Goal: Task Accomplishment & Management: Manage account settings

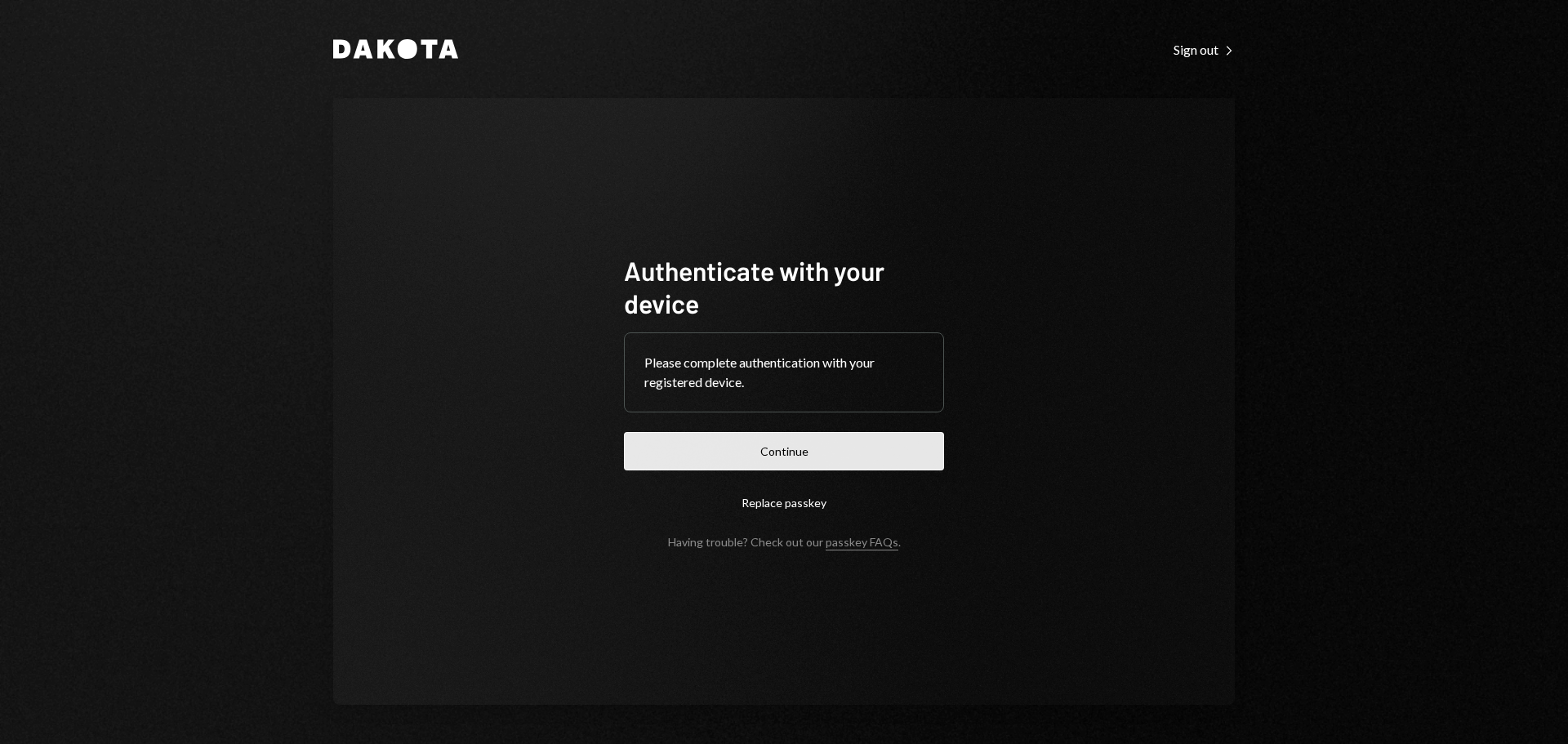
click at [766, 454] on button "Continue" at bounding box center [784, 451] width 320 height 38
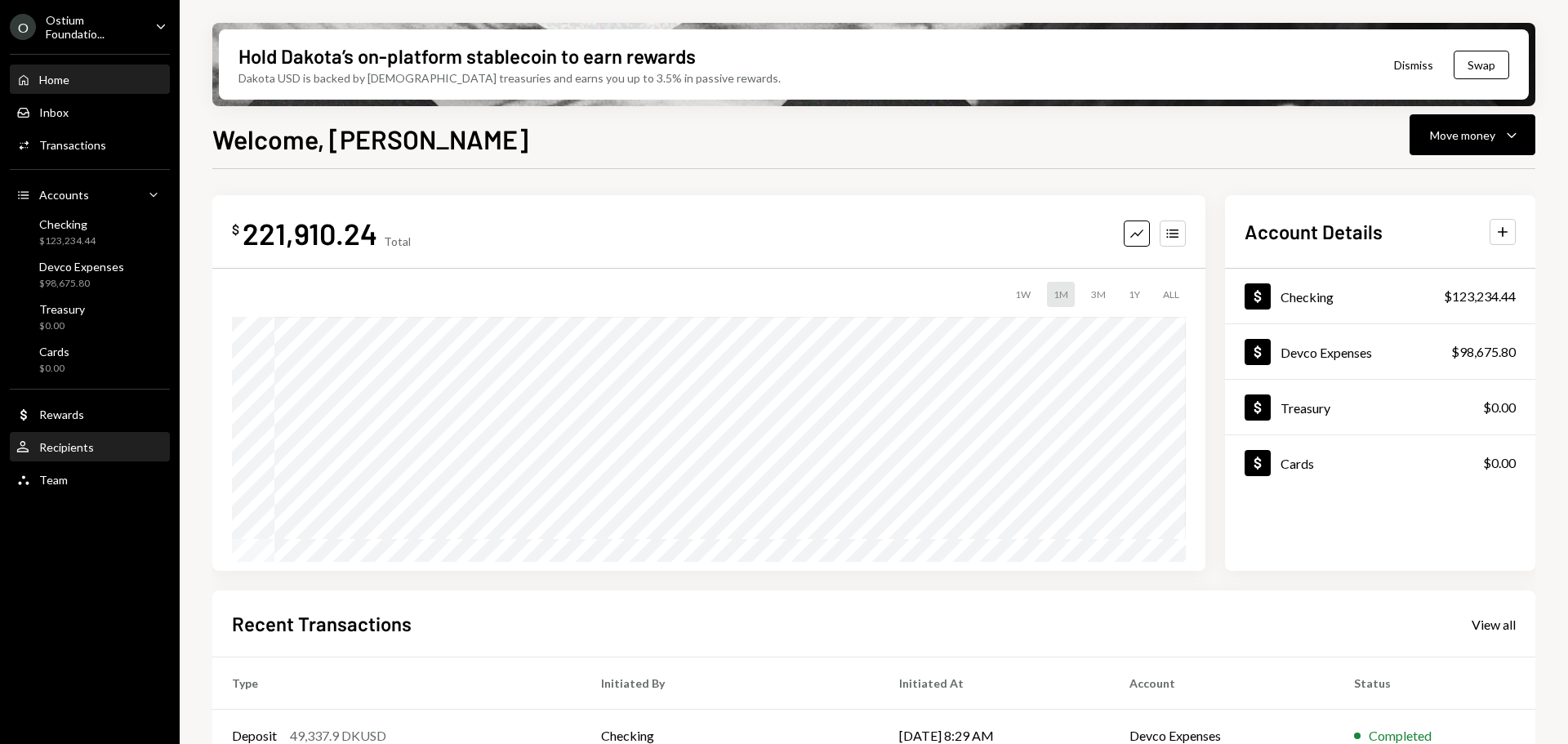
click at [69, 450] on div "Recipients" at bounding box center [66, 447] width 55 height 14
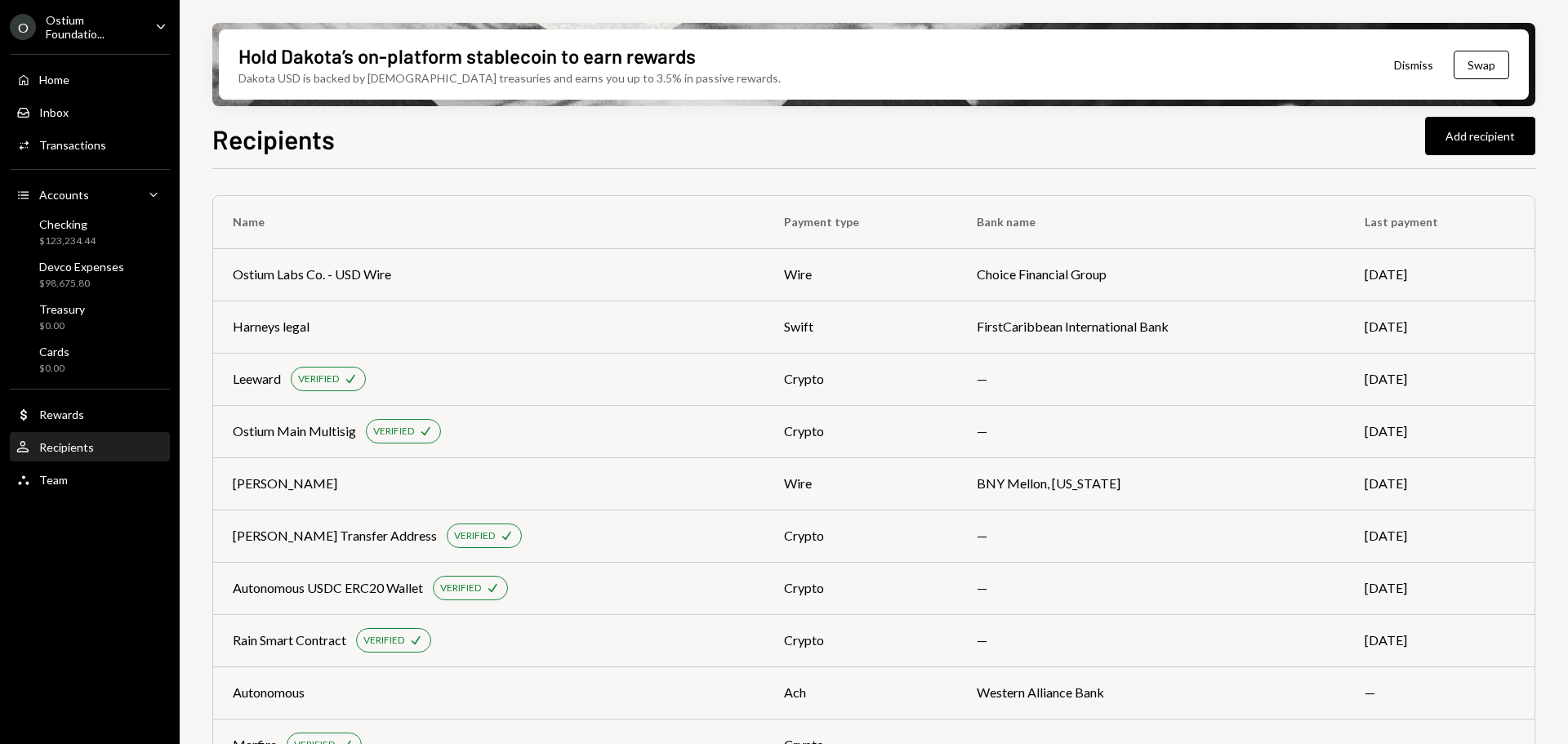
click at [148, 24] on div "O Ostium Foundatio... Caret Down" at bounding box center [89, 27] width 180 height 28
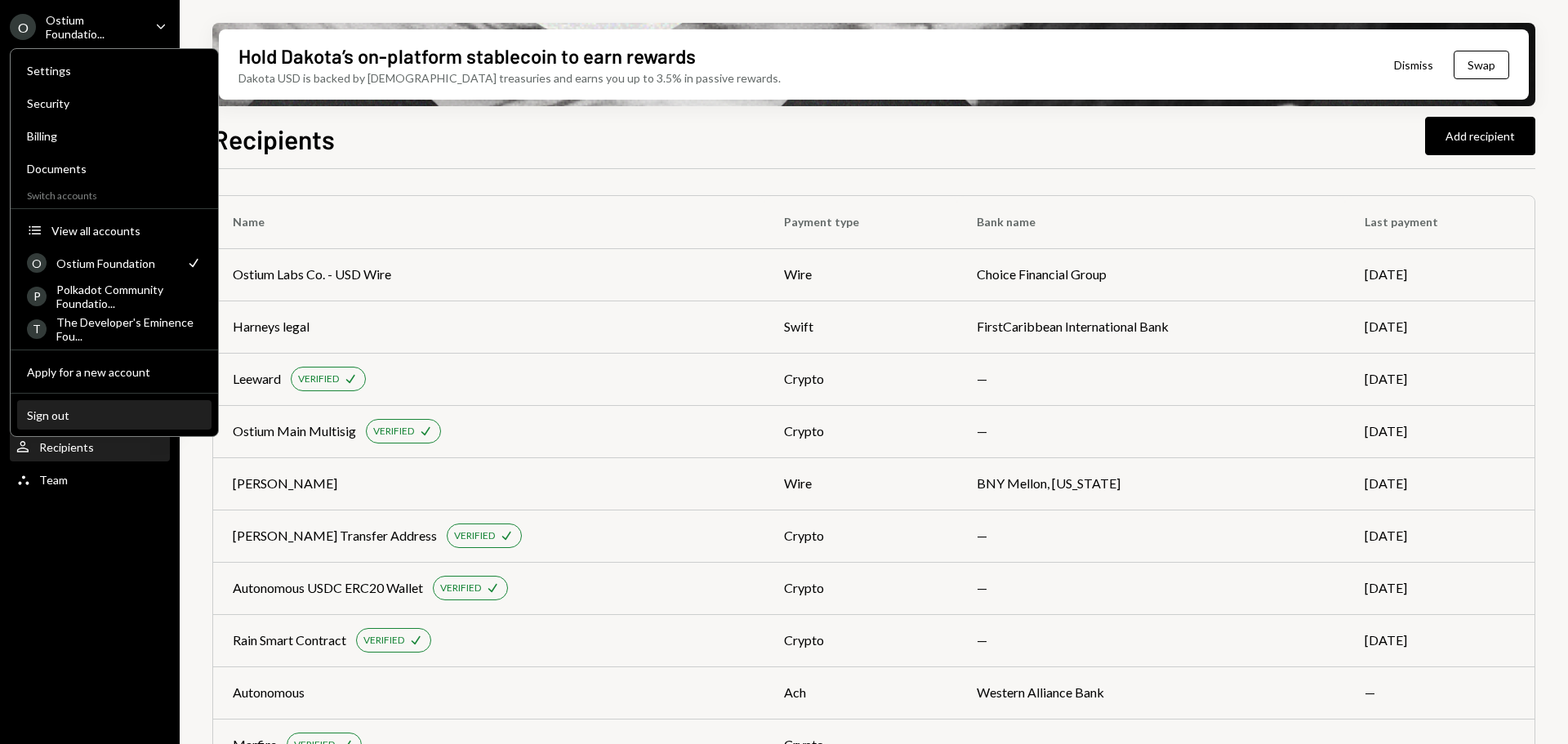
click at [82, 417] on div "Sign out" at bounding box center [114, 415] width 175 height 14
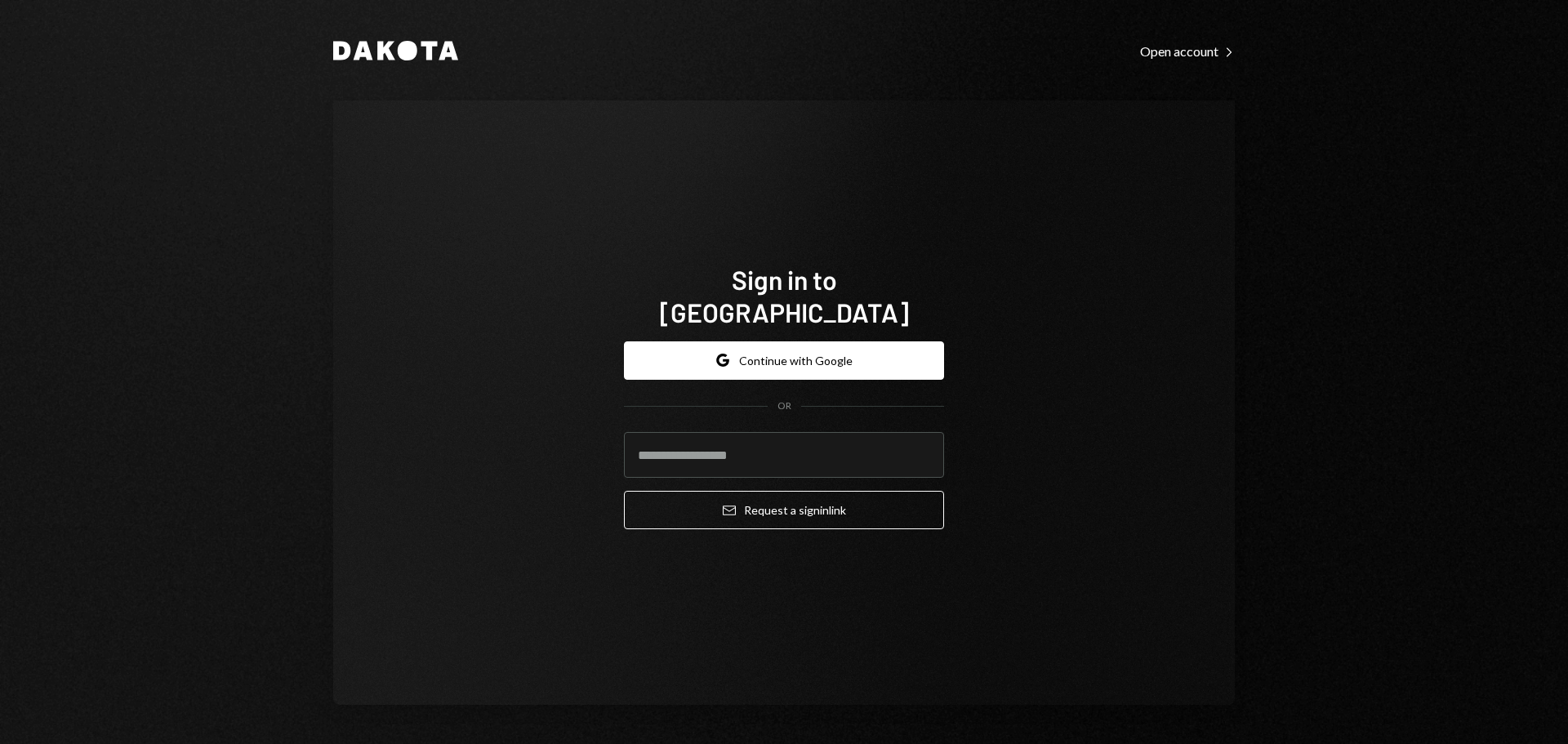
type input "**********"
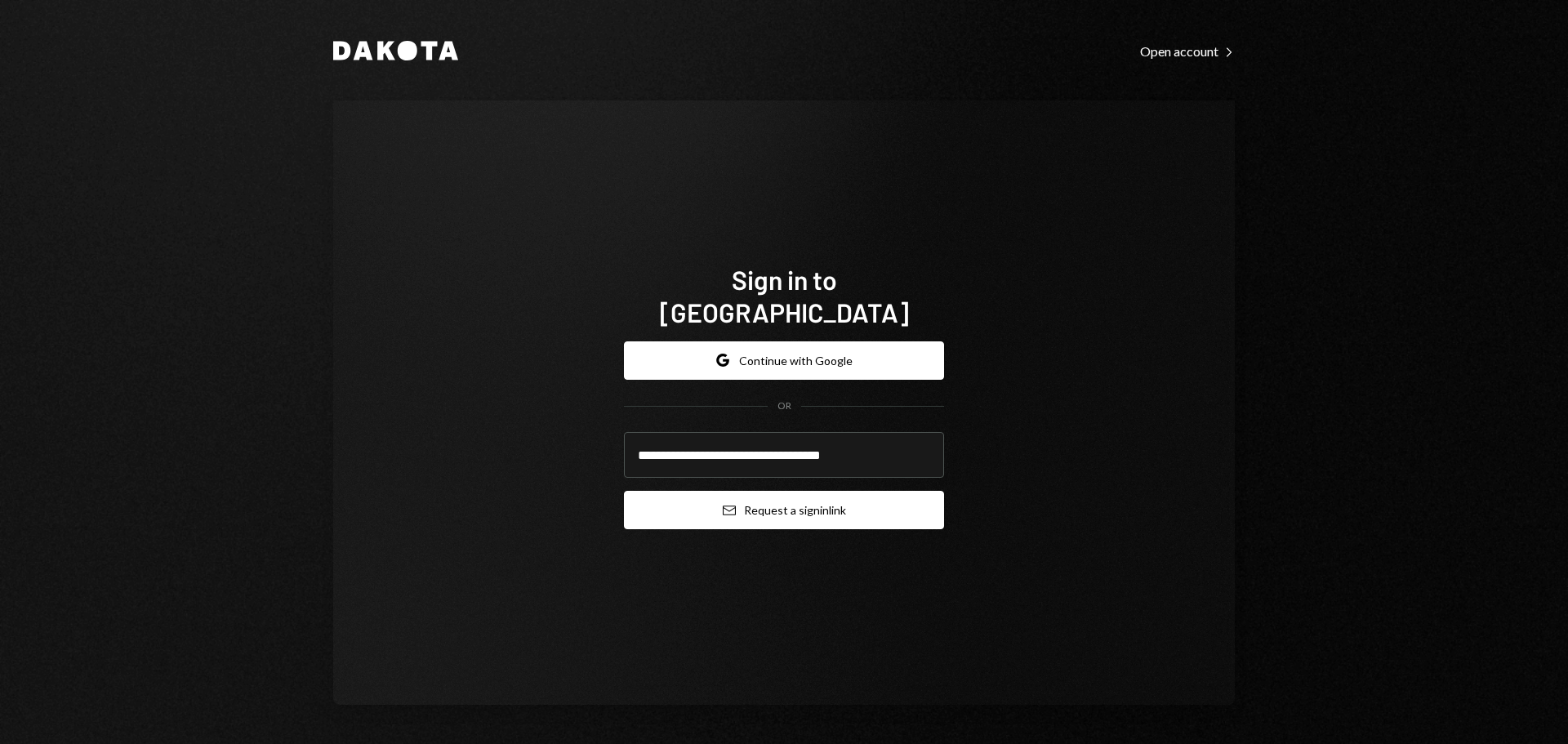
click at [755, 495] on button "Email Request a sign in link" at bounding box center [784, 510] width 320 height 38
